Goal: Check status

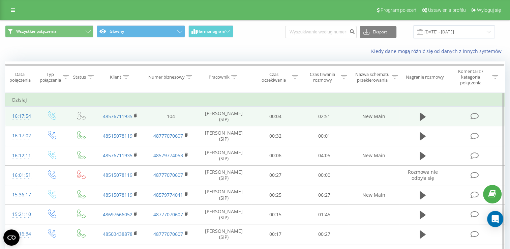
drag, startPoint x: 422, startPoint y: 117, endPoint x: 405, endPoint y: 118, distance: 16.6
click at [422, 117] on icon at bounding box center [422, 116] width 6 height 8
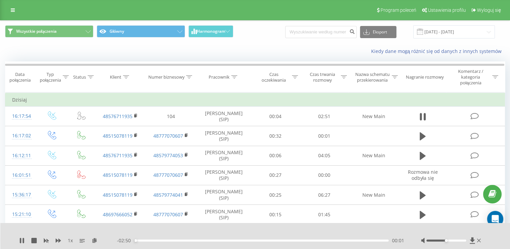
click at [145, 241] on div "- 02:50 00:01 00:01" at bounding box center [260, 240] width 287 height 7
click at [148, 240] on div "00:01" at bounding box center [261, 240] width 254 height 2
drag, startPoint x: 22, startPoint y: 241, endPoint x: 29, endPoint y: 234, distance: 9.8
click at [23, 241] on icon at bounding box center [21, 239] width 5 height 5
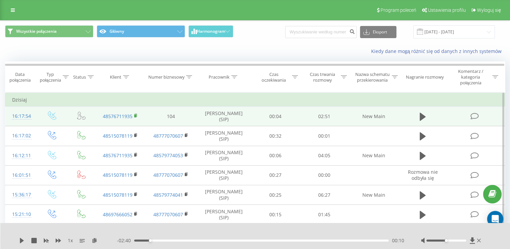
click at [135, 114] on rect at bounding box center [135, 115] width 2 height 3
